Goal: Book appointment/travel/reservation

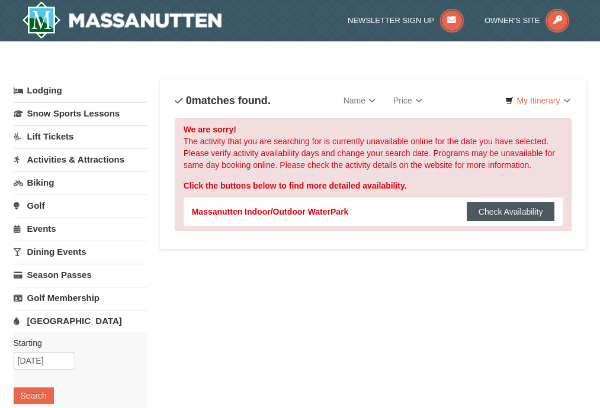
click at [508, 214] on button "Check Availability" at bounding box center [511, 211] width 88 height 19
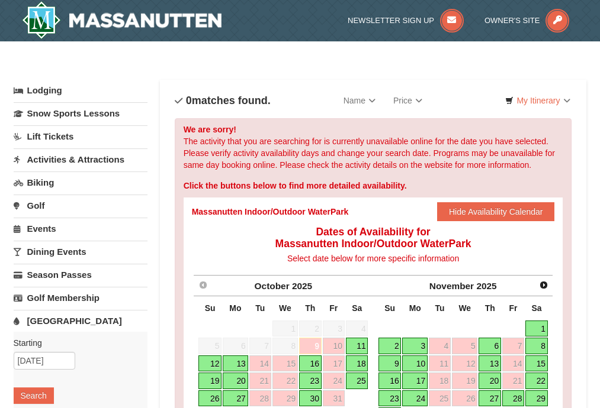
click at [65, 253] on link "Dining Events" at bounding box center [81, 252] width 134 height 22
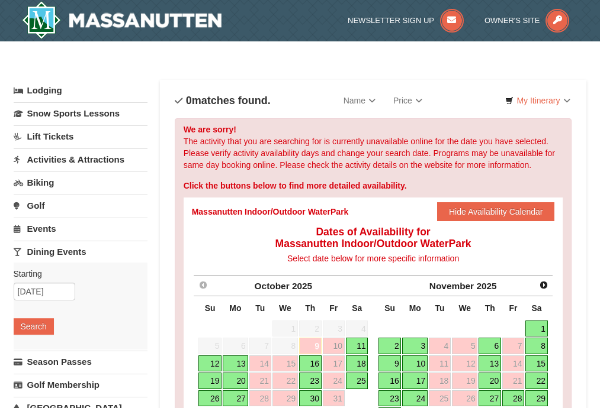
click at [48, 231] on link "Events" at bounding box center [81, 229] width 134 height 22
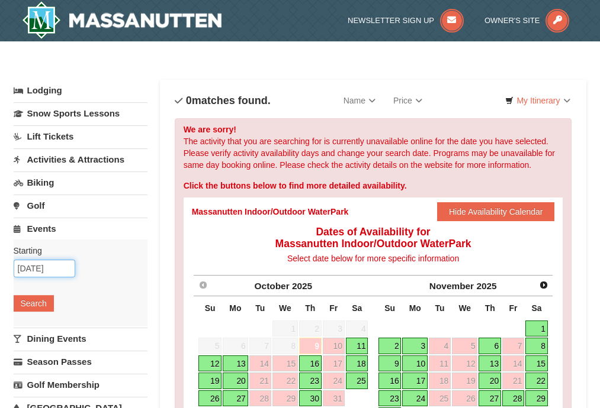
click at [39, 268] on input "11/26/2025" at bounding box center [45, 269] width 62 height 18
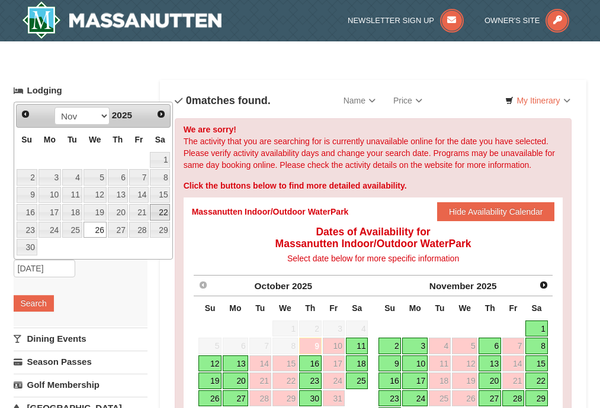
click at [155, 214] on link "22" at bounding box center [160, 212] width 20 height 17
type input "[DATE]"
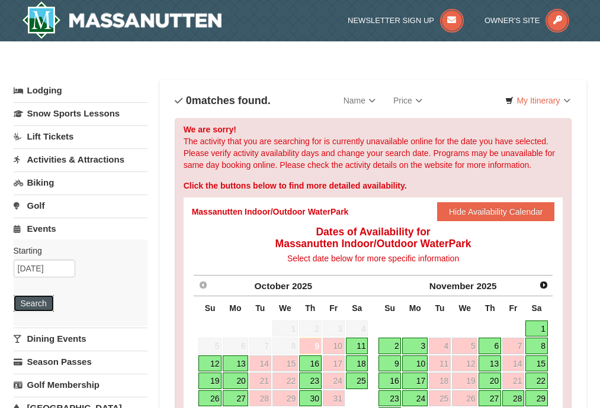
click at [35, 305] on button "Search" at bounding box center [34, 303] width 40 height 17
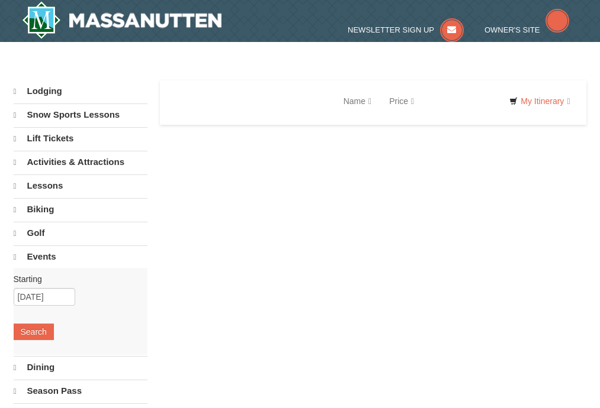
select select "10"
